Goal: Navigation & Orientation: Find specific page/section

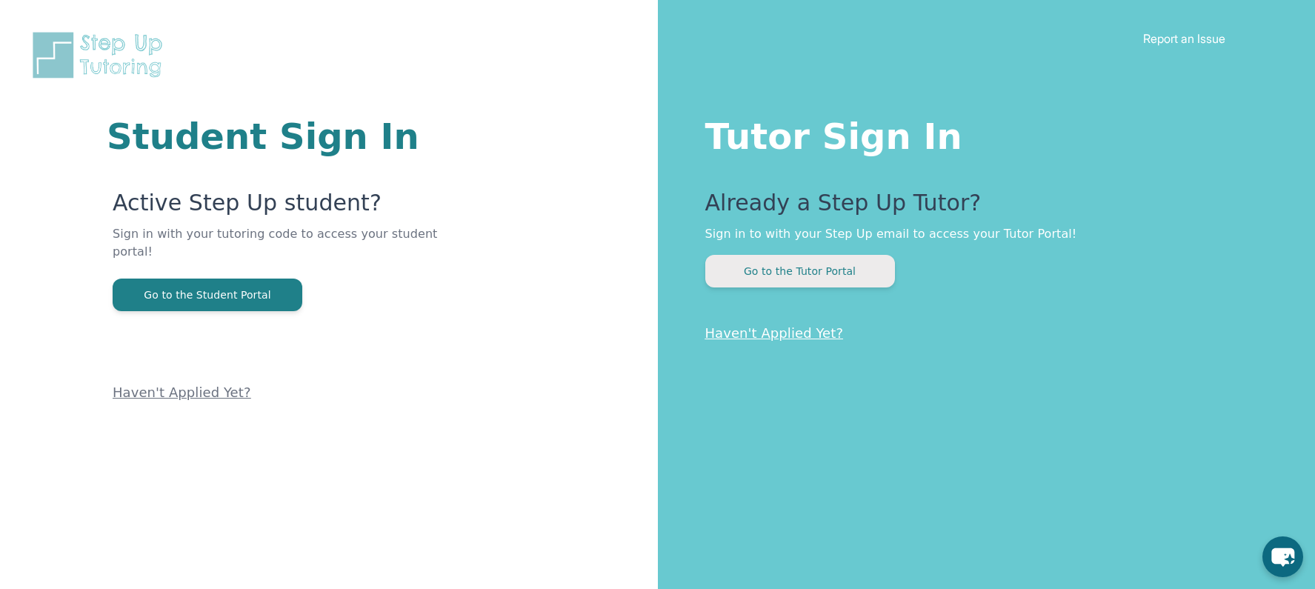
click at [806, 273] on button "Go to the Tutor Portal" at bounding box center [800, 271] width 190 height 33
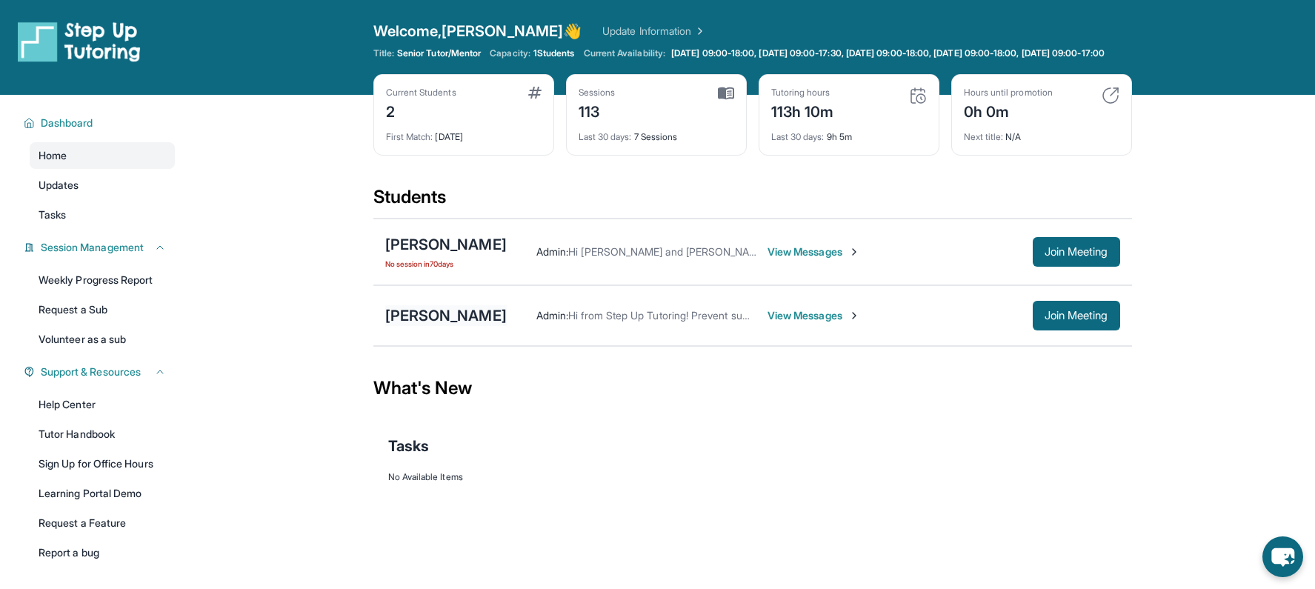
click at [467, 326] on div "[PERSON_NAME]" at bounding box center [445, 315] width 121 height 21
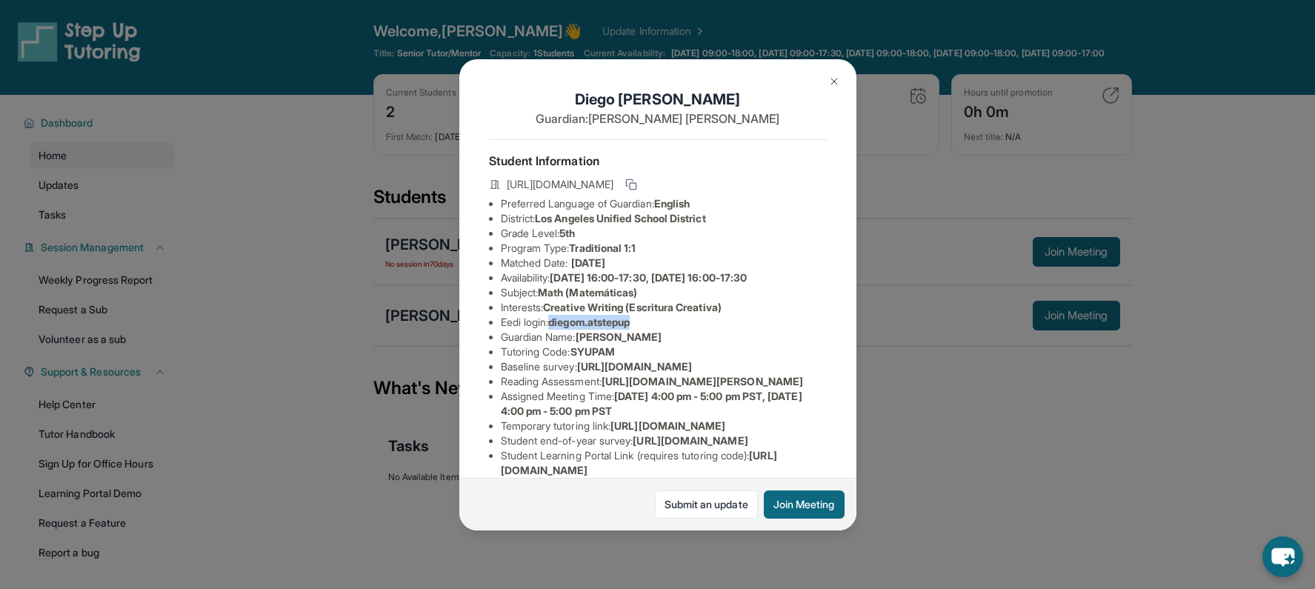
drag, startPoint x: 651, startPoint y: 324, endPoint x: 556, endPoint y: 323, distance: 94.8
click at [556, 323] on li "Eedi login : [PERSON_NAME].atstepup" at bounding box center [664, 322] width 326 height 15
copy span "diegom.atstepup"
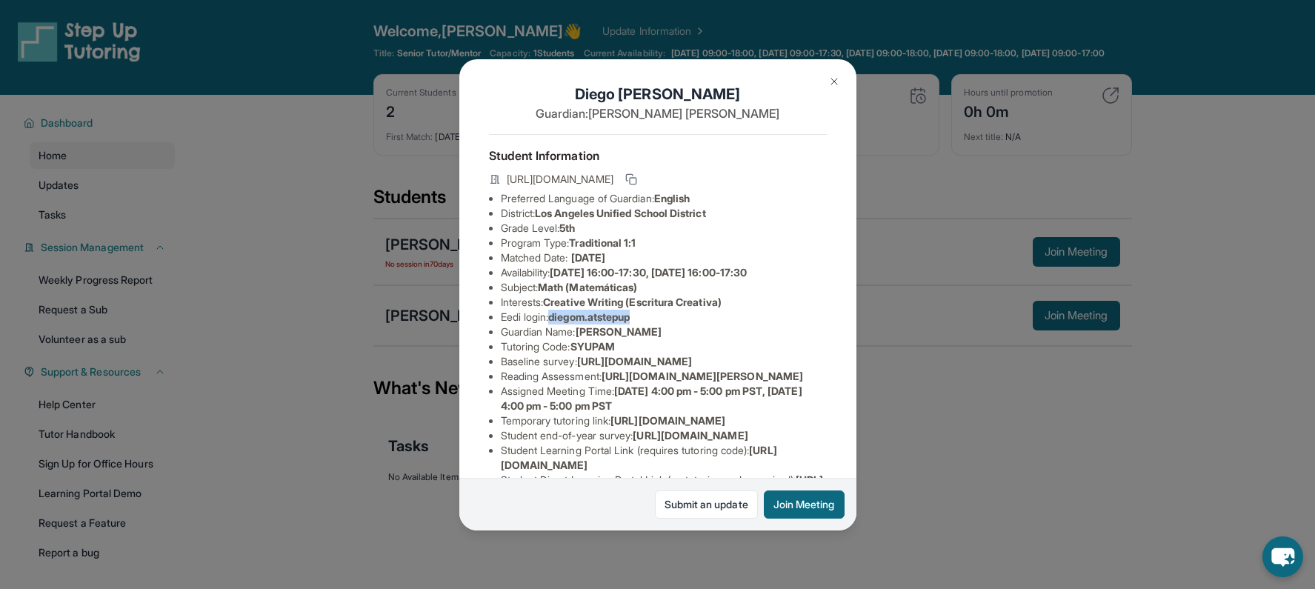
scroll to position [6, 0]
click at [724, 344] on li "Tutoring Code : SYUPAM" at bounding box center [664, 346] width 326 height 15
drag, startPoint x: 668, startPoint y: 270, endPoint x: 561, endPoint y: 269, distance: 107.4
click at [561, 269] on span "[DATE] 16:00-17:30, [DATE] 16:00-17:30" at bounding box center [648, 271] width 197 height 13
copy span "[DATE] 16:00-17:30,"
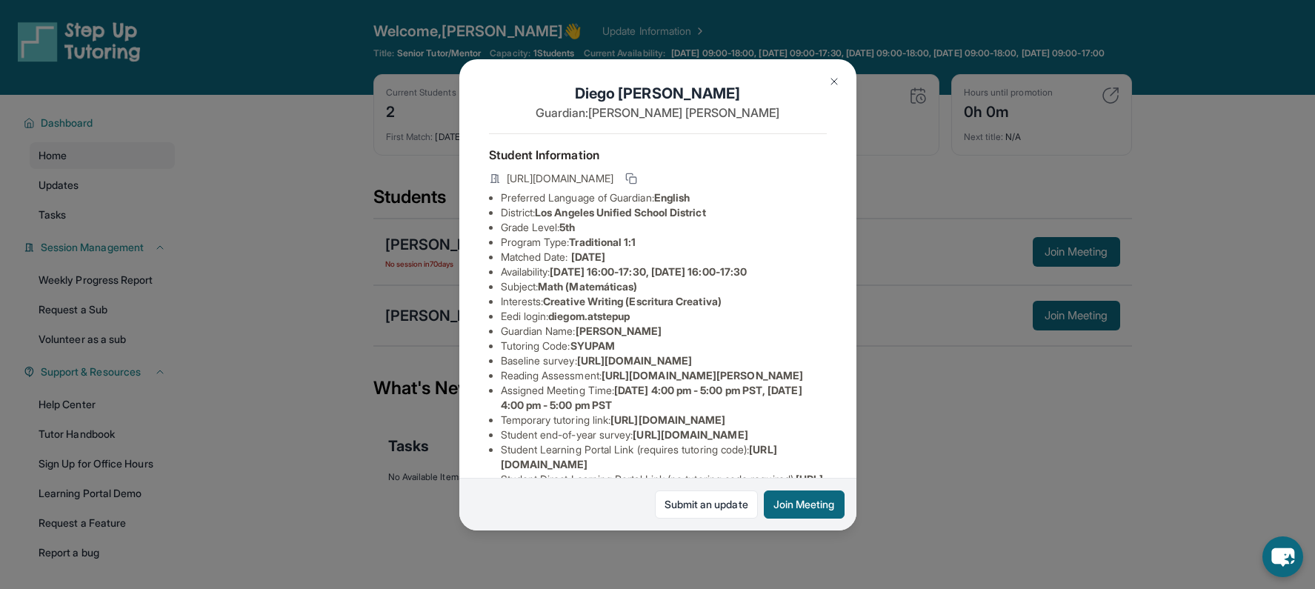
click at [782, 276] on li "Availability: [DATE] 16:00-17:30, [DATE] 16:00-17:30" at bounding box center [664, 271] width 326 height 15
click at [836, 86] on img at bounding box center [834, 82] width 12 height 12
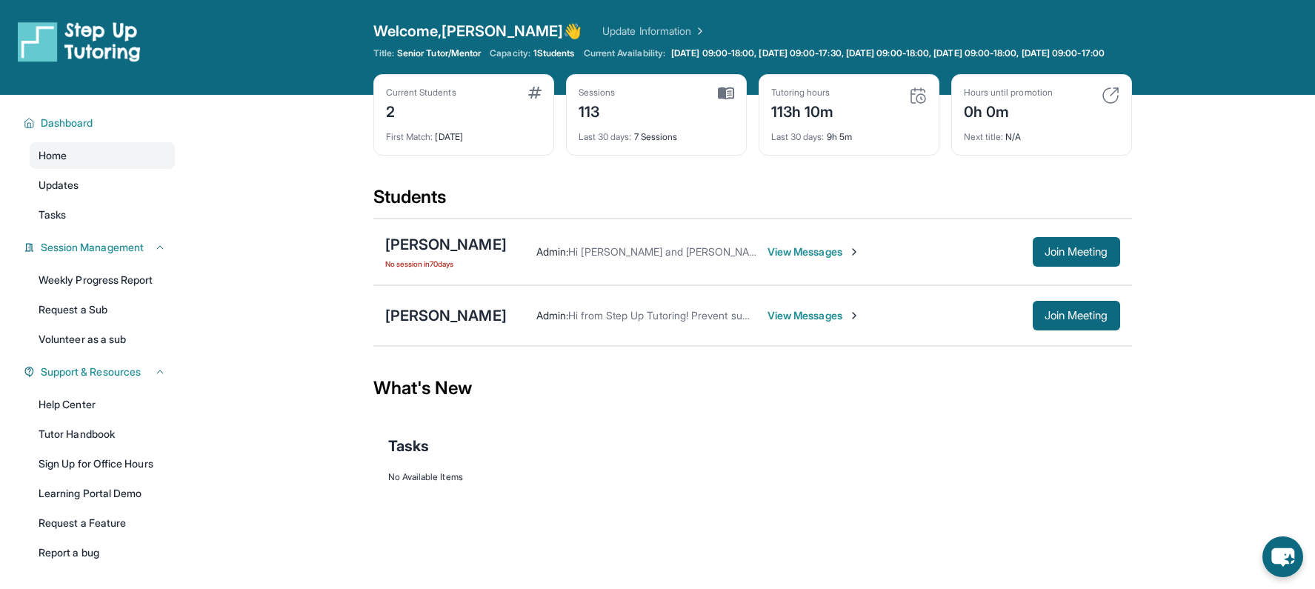
click at [436, 270] on span "No session [DATE]" at bounding box center [445, 264] width 121 height 12
click at [456, 255] on div "[PERSON_NAME]" at bounding box center [445, 244] width 121 height 21
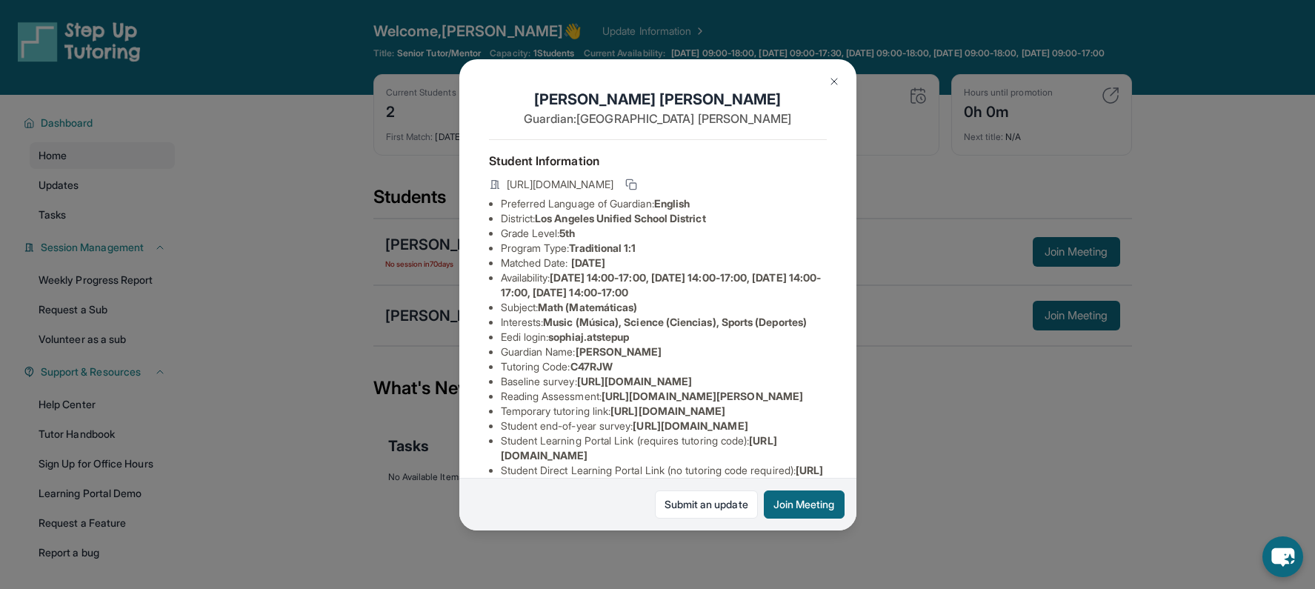
click at [664, 276] on span "[DATE] 14:00-17:00, [DATE] 14:00-17:00, [DATE] 14:00-17:00, [DATE] 14:00-17:00" at bounding box center [661, 284] width 321 height 27
click at [661, 275] on span "[DATE] 14:00-17:00, [DATE] 14:00-17:00, [DATE] 14:00-17:00, [DATE] 14:00-17:00" at bounding box center [661, 284] width 321 height 27
drag, startPoint x: 665, startPoint y: 276, endPoint x: 605, endPoint y: 276, distance: 60.0
click at [605, 276] on span "[DATE] 14:00-17:00, [DATE] 14:00-17:00, [DATE] 14:00-17:00, [DATE] 14:00-17:00" at bounding box center [661, 284] width 321 height 27
copy span "14:00-17:00"
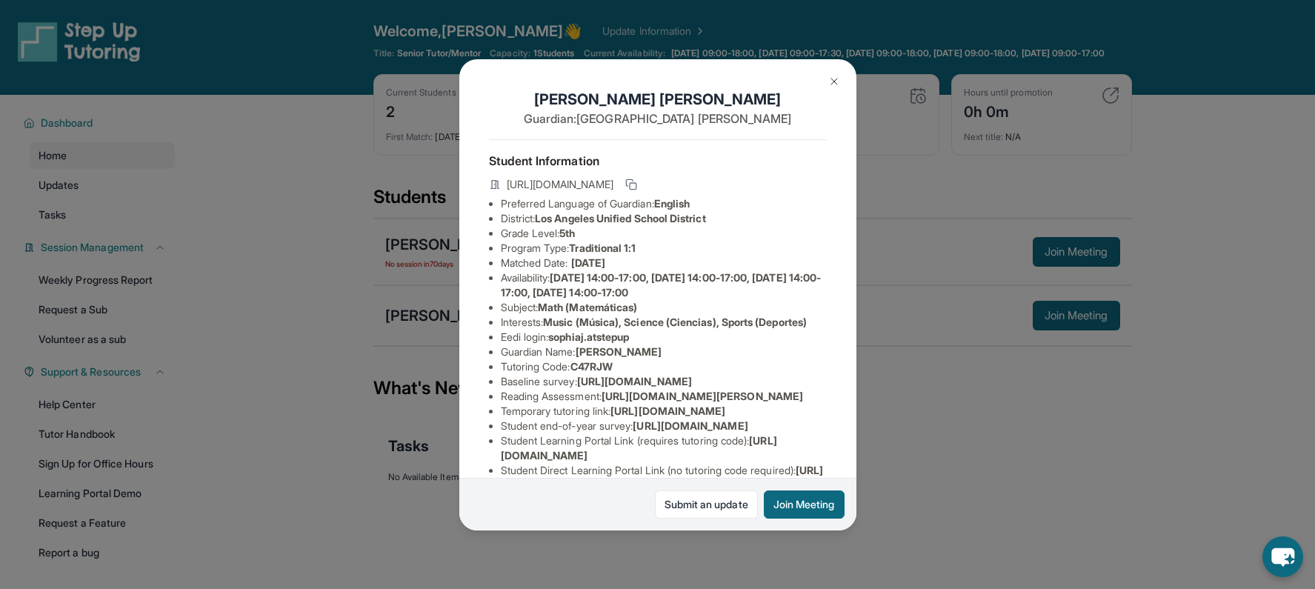
click at [774, 330] on li "Interests : Music (Música), Science (Ciencias), Sports (Deportes)" at bounding box center [664, 322] width 326 height 15
click at [834, 83] on img at bounding box center [834, 82] width 12 height 12
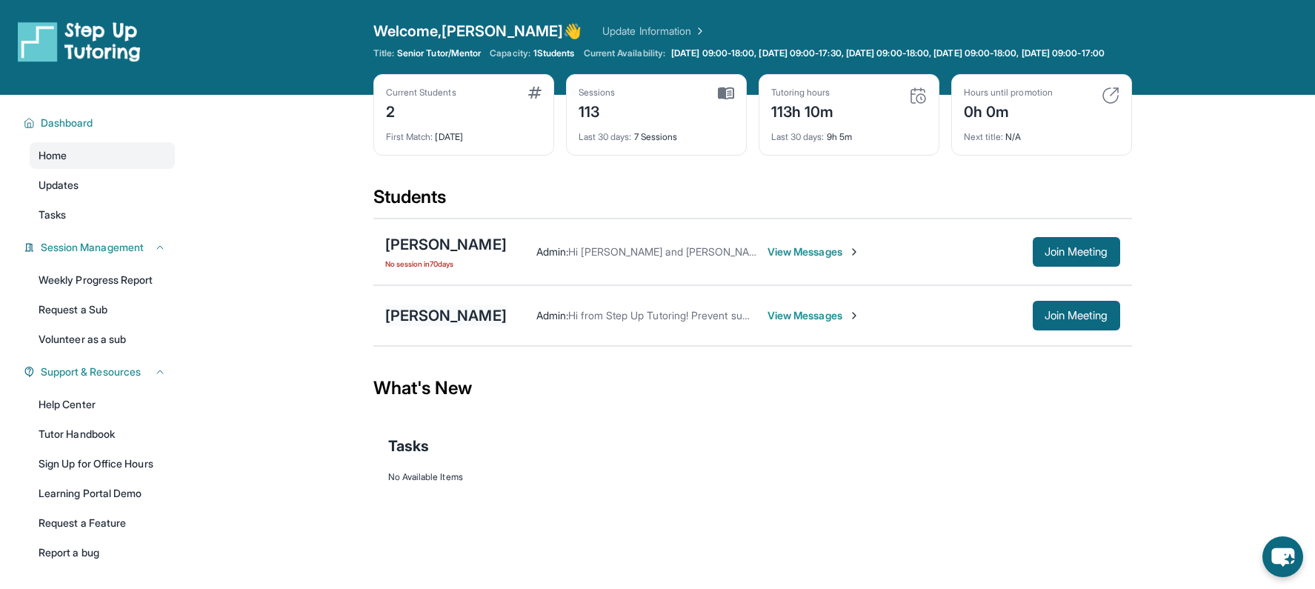
click at [431, 319] on div "[PERSON_NAME]" at bounding box center [445, 315] width 121 height 21
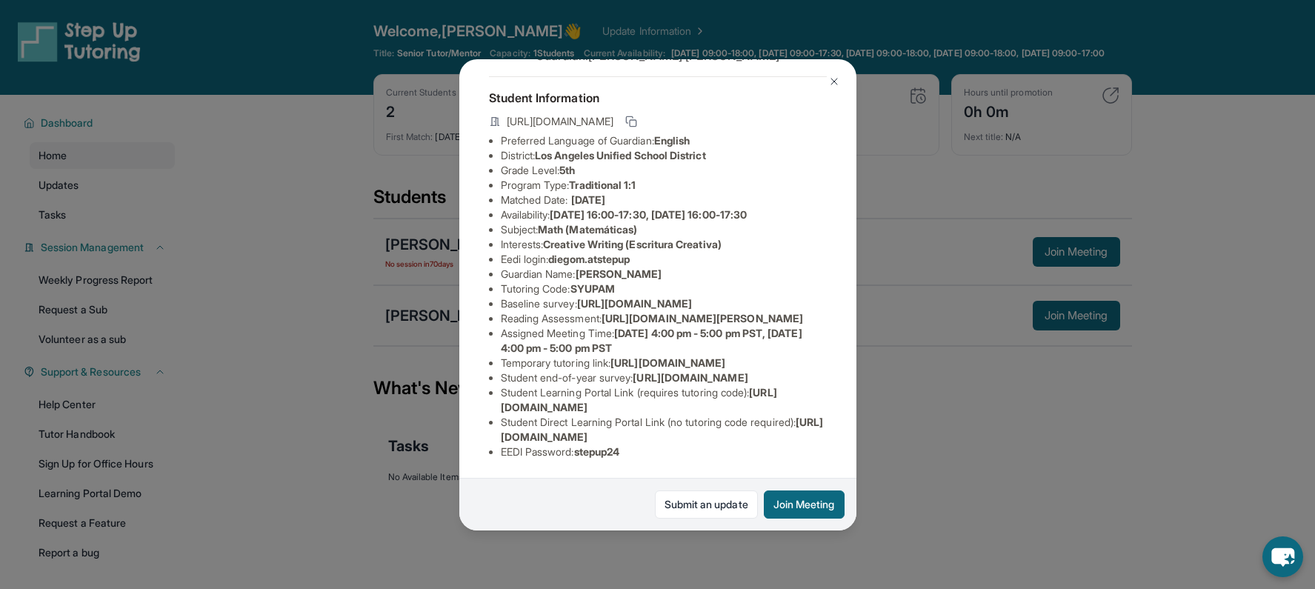
scroll to position [120, 0]
drag, startPoint x: 495, startPoint y: 264, endPoint x: 686, endPoint y: 273, distance: 191.3
click at [686, 273] on ul "Preferred Language of Guardian: English District: [GEOGRAPHIC_DATA] Unified Sch…" at bounding box center [658, 296] width 338 height 326
copy span "[URL][DOMAIN_NAME]"
click at [482, 359] on div "[PERSON_NAME] Guardian: [PERSON_NAME] Student Information [URL][DOMAIN_NAME] Pr…" at bounding box center [657, 294] width 397 height 471
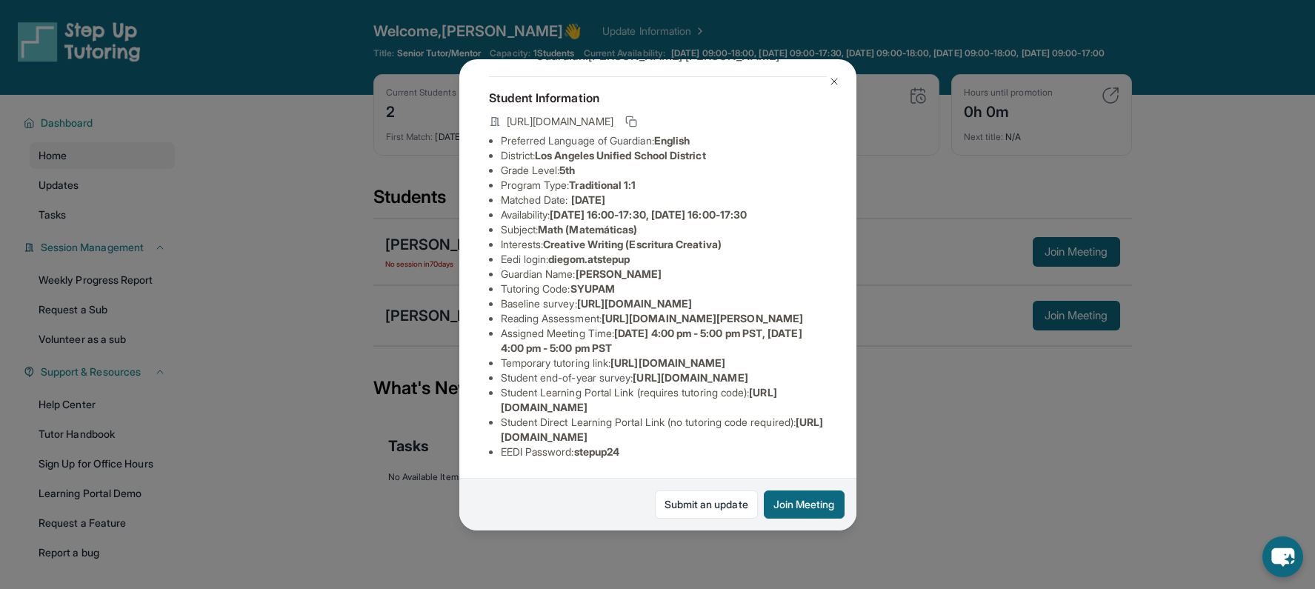
scroll to position [206, 0]
click at [838, 82] on img at bounding box center [834, 82] width 12 height 12
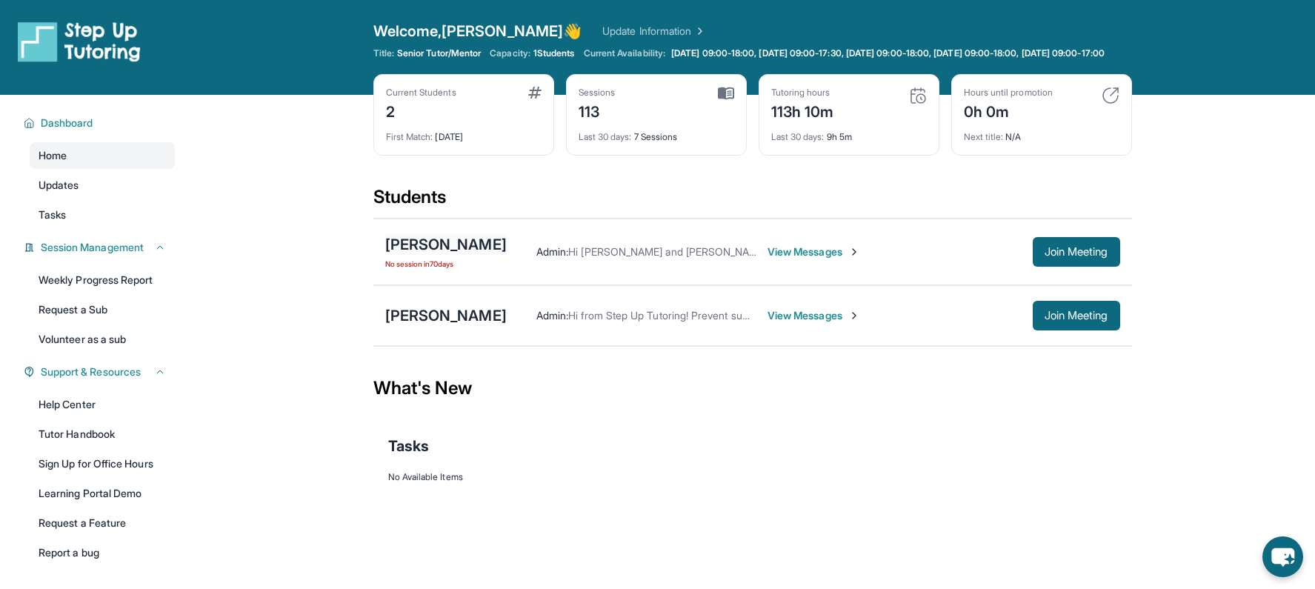
click at [487, 255] on div "[PERSON_NAME]" at bounding box center [445, 244] width 121 height 21
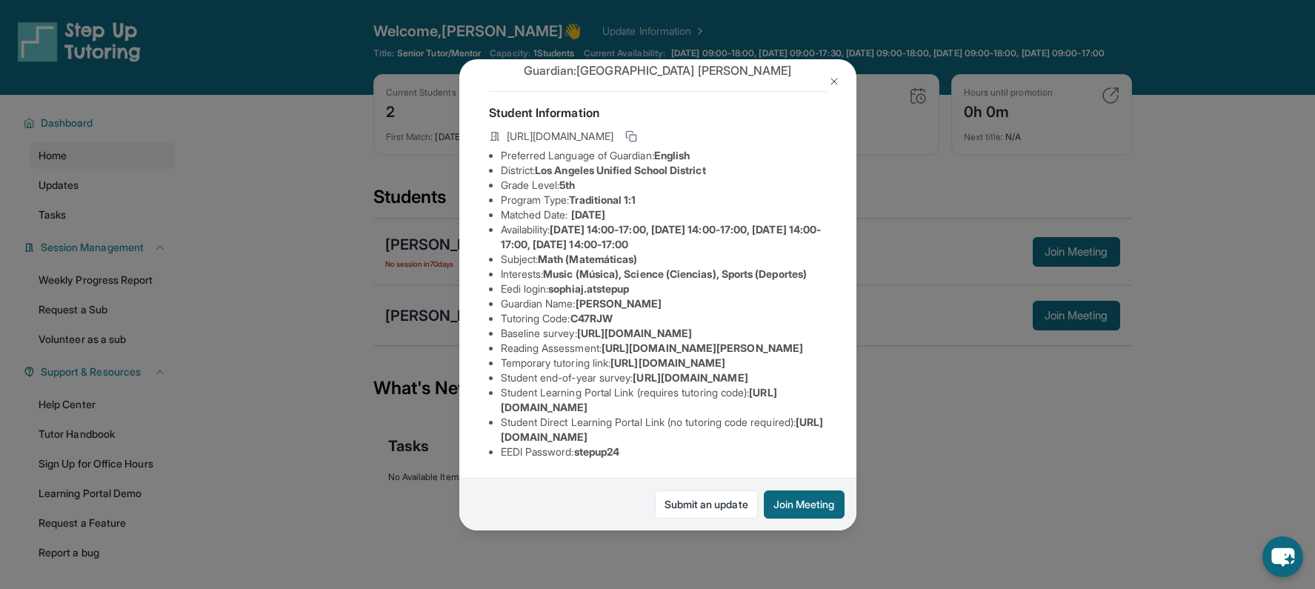
scroll to position [0, 0]
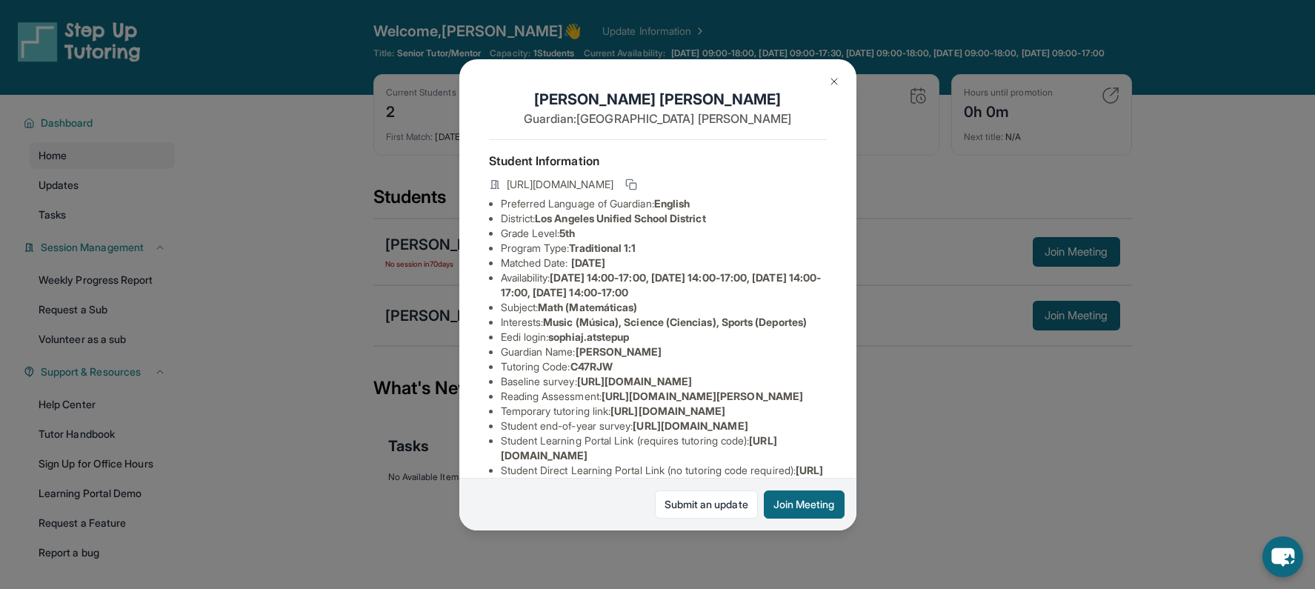
click at [837, 87] on button at bounding box center [834, 82] width 30 height 30
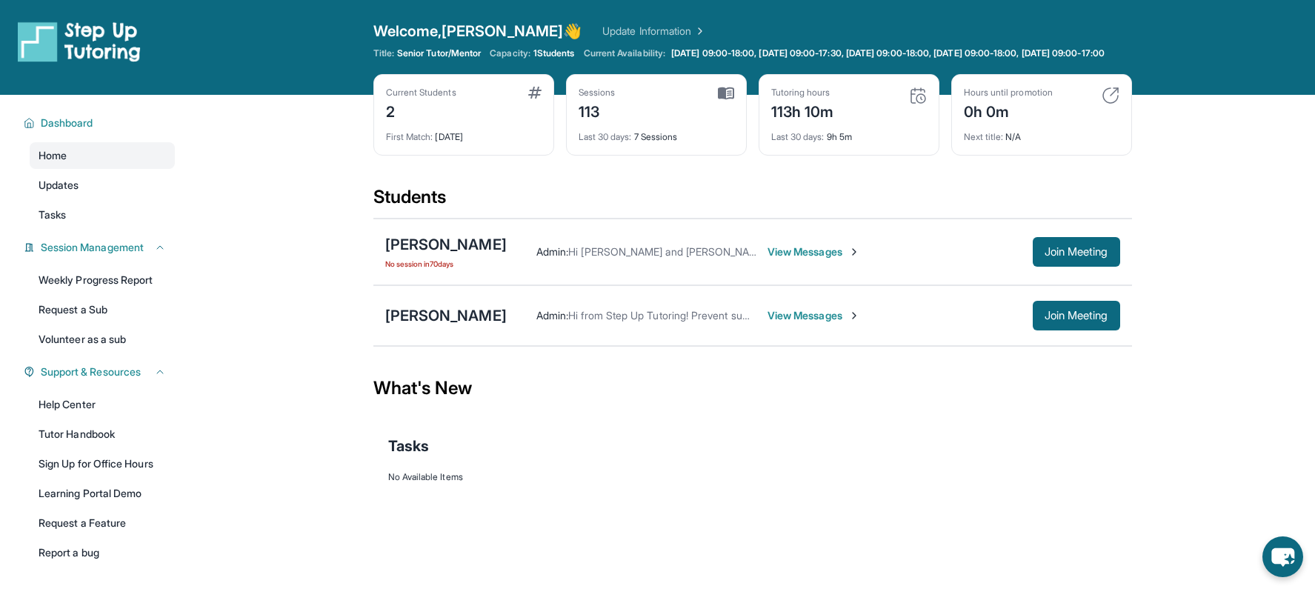
click at [455, 344] on div "[PERSON_NAME] Admin : Hi from Step Up Tutoring! Prevent summer learning loss an…" at bounding box center [752, 315] width 759 height 61
click at [459, 326] on div "[PERSON_NAME]" at bounding box center [445, 315] width 121 height 21
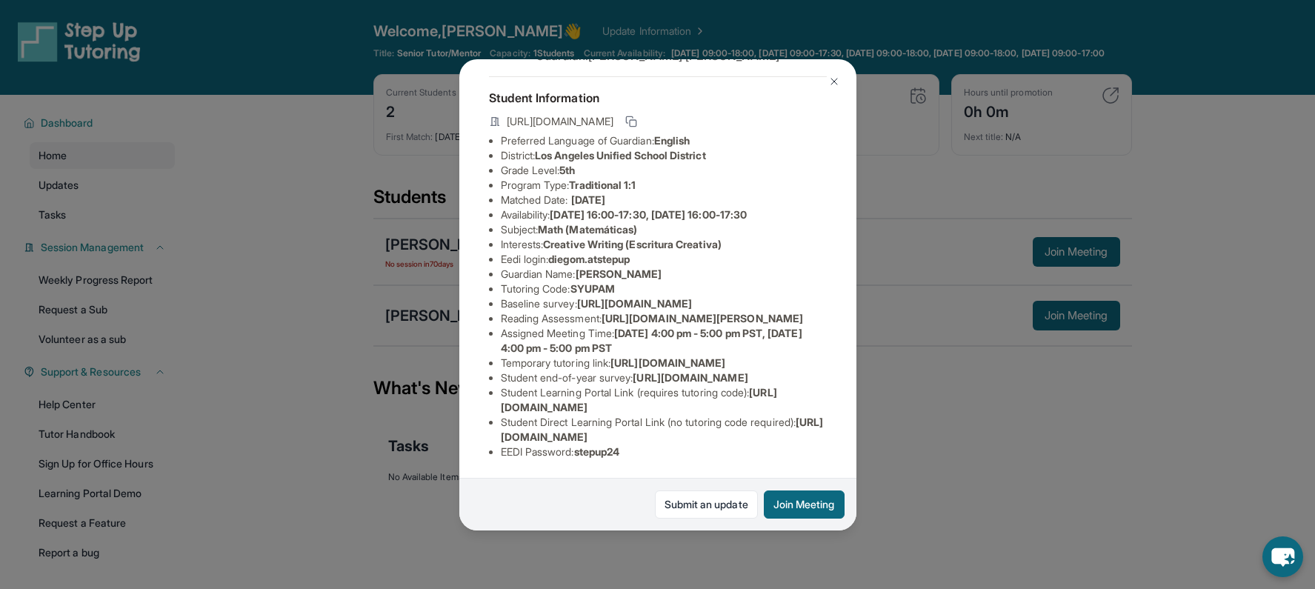
scroll to position [225, 0]
click at [799, 516] on button "Join Meeting" at bounding box center [804, 504] width 81 height 28
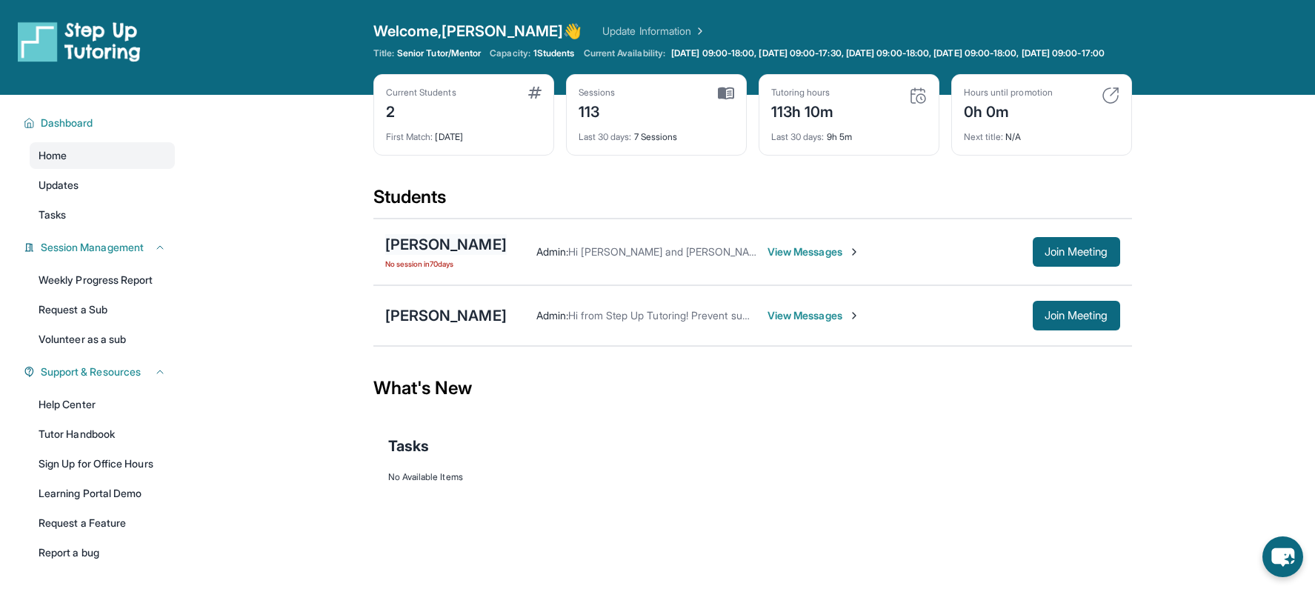
click at [455, 255] on div "[PERSON_NAME]" at bounding box center [445, 244] width 121 height 21
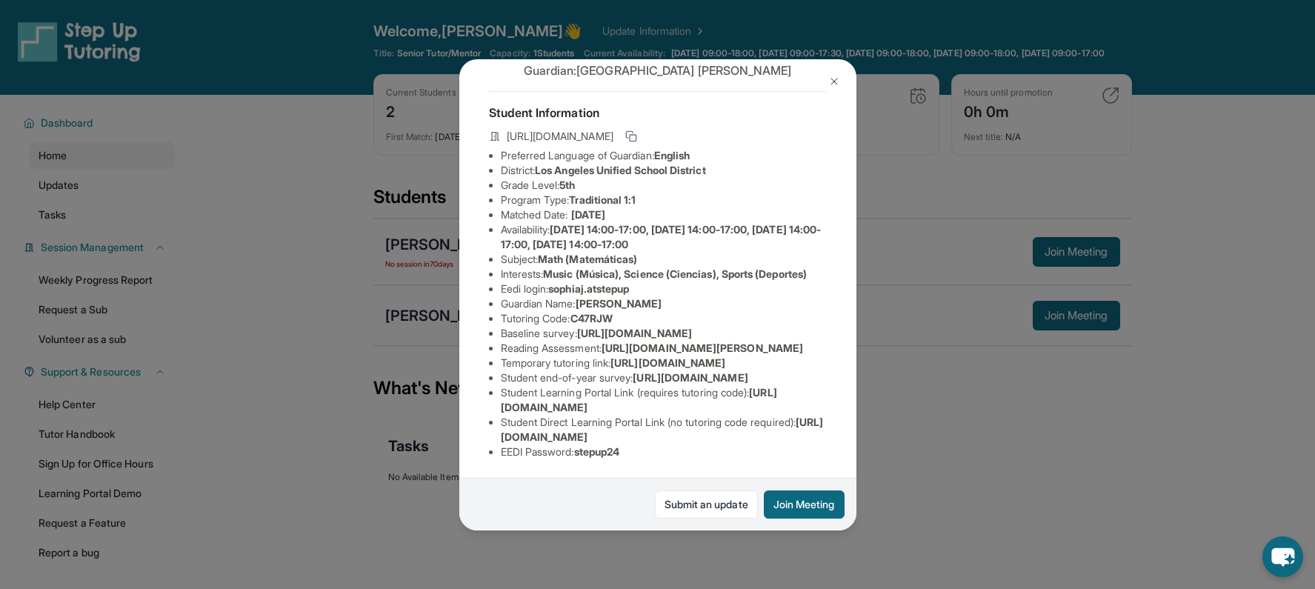
scroll to position [196, 0]
drag, startPoint x: 614, startPoint y: 261, endPoint x: 819, endPoint y: 287, distance: 206.2
click at [819, 341] on li "Reading Assessment : [URL][DOMAIN_NAME][PERSON_NAME]" at bounding box center [664, 348] width 326 height 15
copy span "ttps://[DOMAIN_NAME][URL][PERSON_NAME]"
click at [618, 341] on li "Reading Assessment : [URL][DOMAIN_NAME][PERSON_NAME]" at bounding box center [664, 348] width 326 height 15
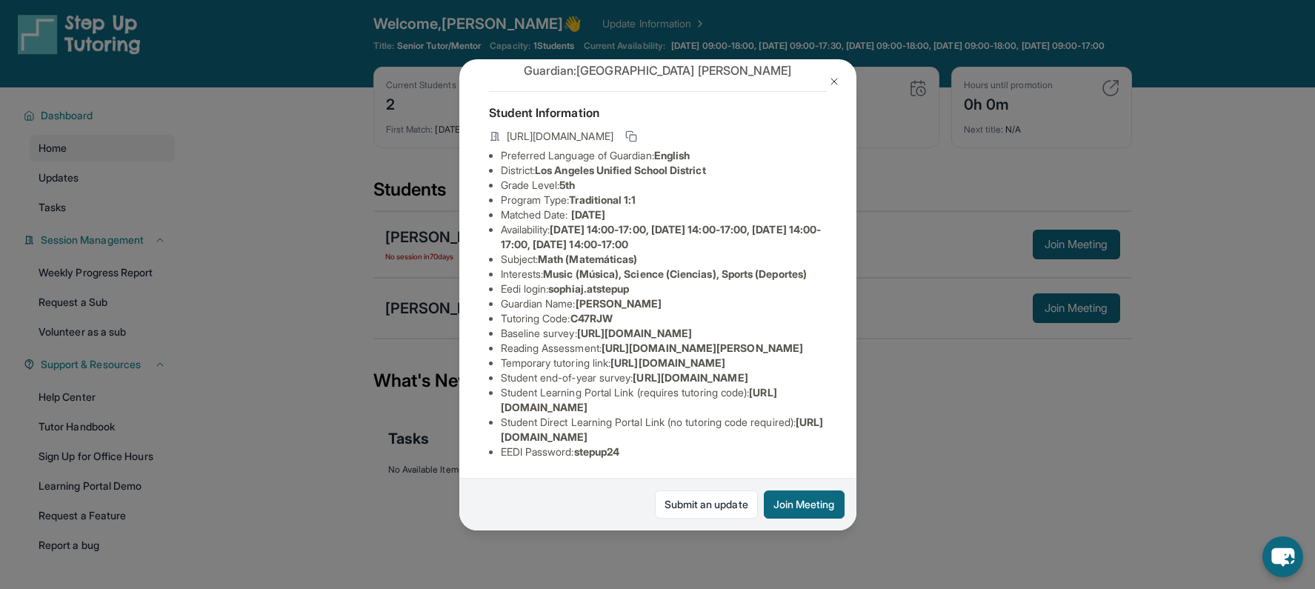
scroll to position [11, 0]
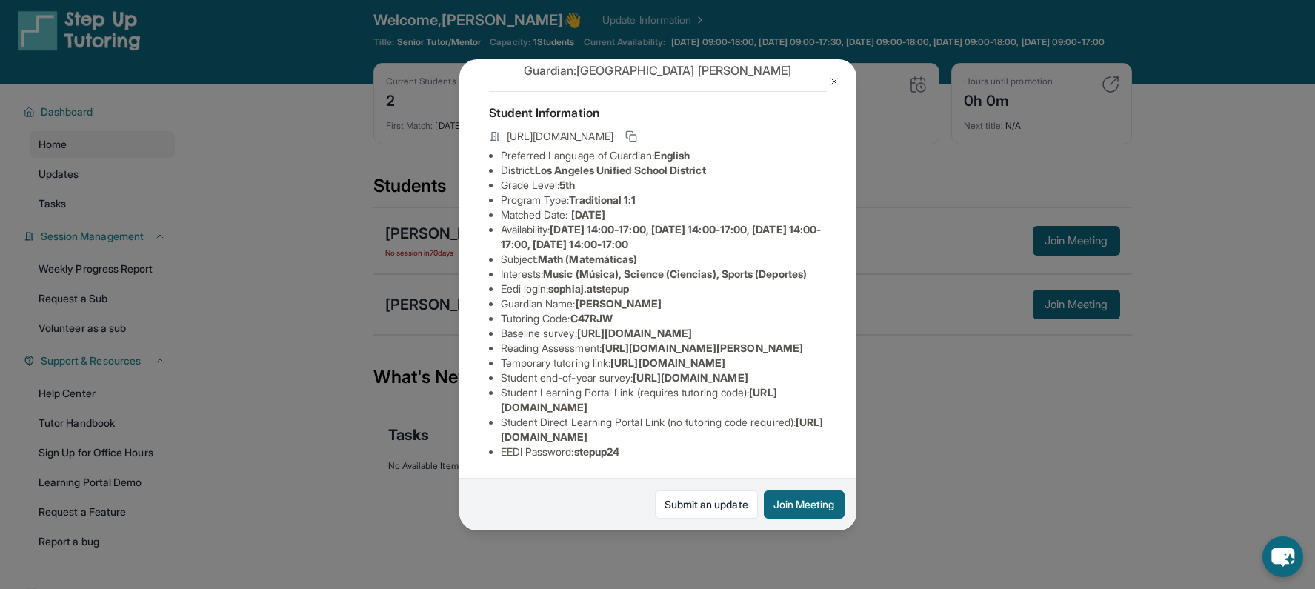
click at [911, 379] on div "[PERSON_NAME] Guardian: [PERSON_NAME] Student Information [URL][DOMAIN_NAME] Pr…" at bounding box center [657, 294] width 1315 height 589
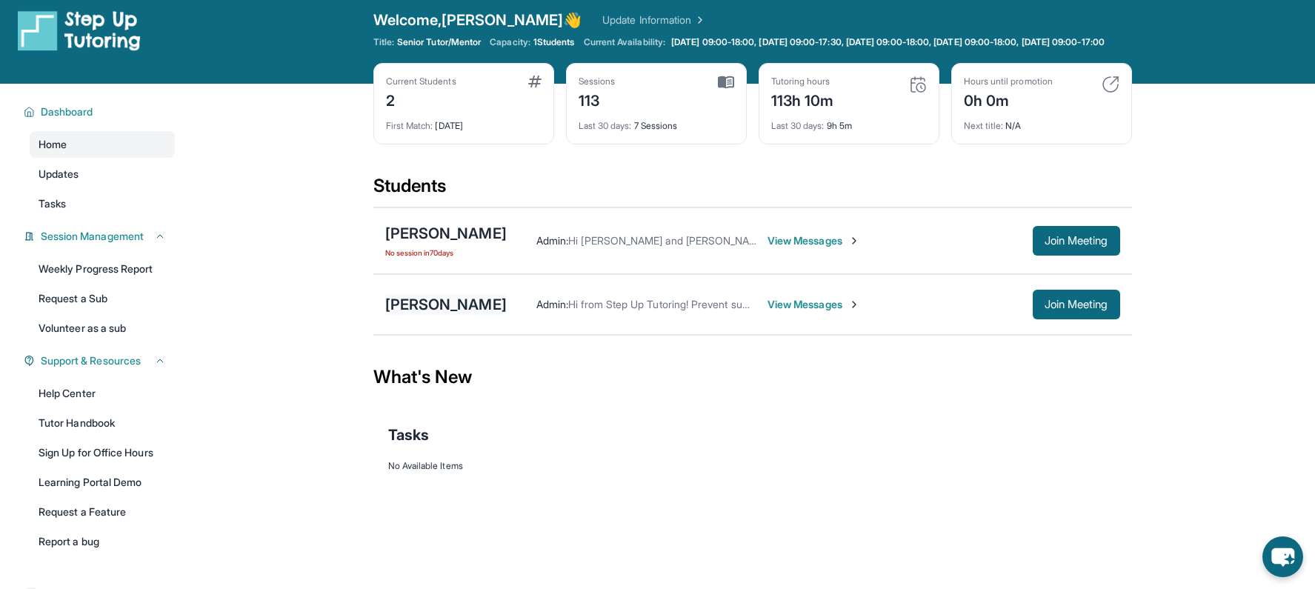
click at [450, 315] on div "[PERSON_NAME]" at bounding box center [445, 304] width 121 height 21
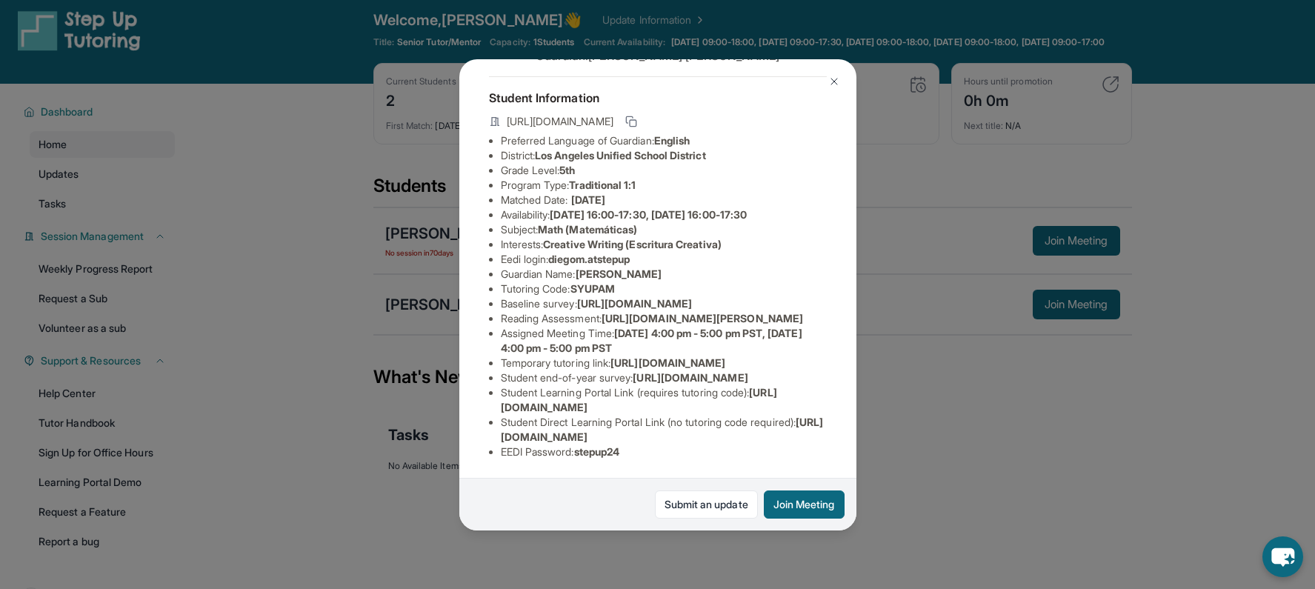
scroll to position [225, 0]
click at [970, 465] on div "[PERSON_NAME] Guardian: [PERSON_NAME] Student Information [URL][DOMAIN_NAME] Pr…" at bounding box center [657, 294] width 1315 height 589
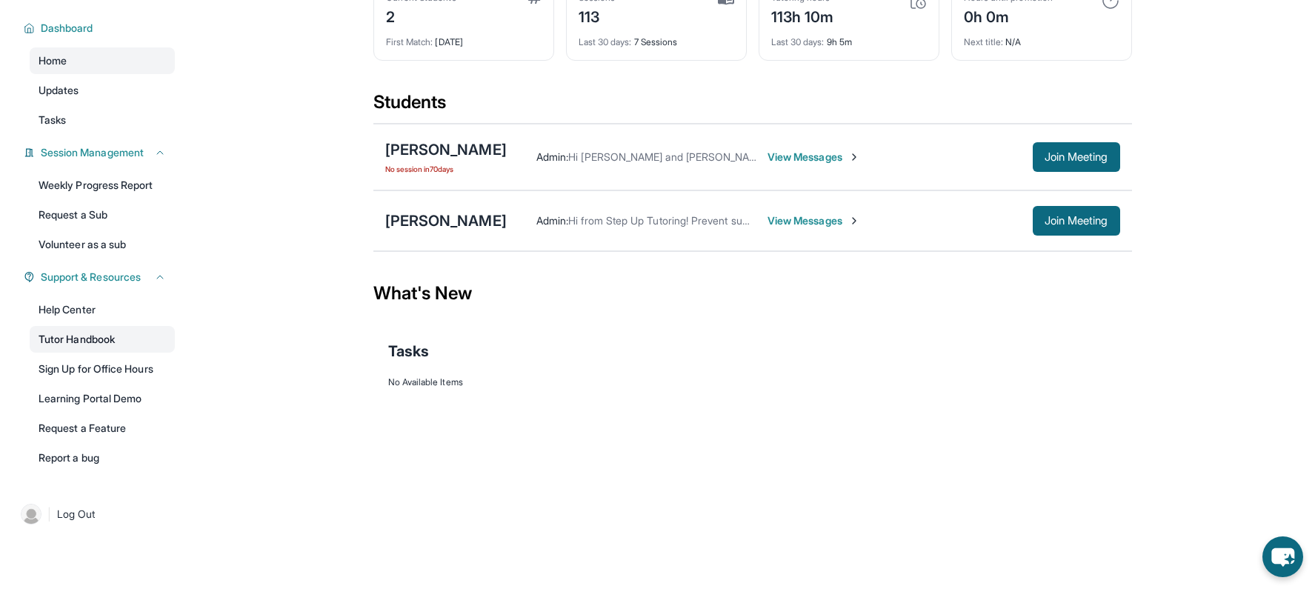
scroll to position [106, 0]
click at [102, 515] on link "| Log Out" at bounding box center [95, 514] width 160 height 33
